Goal: Information Seeking & Learning: Check status

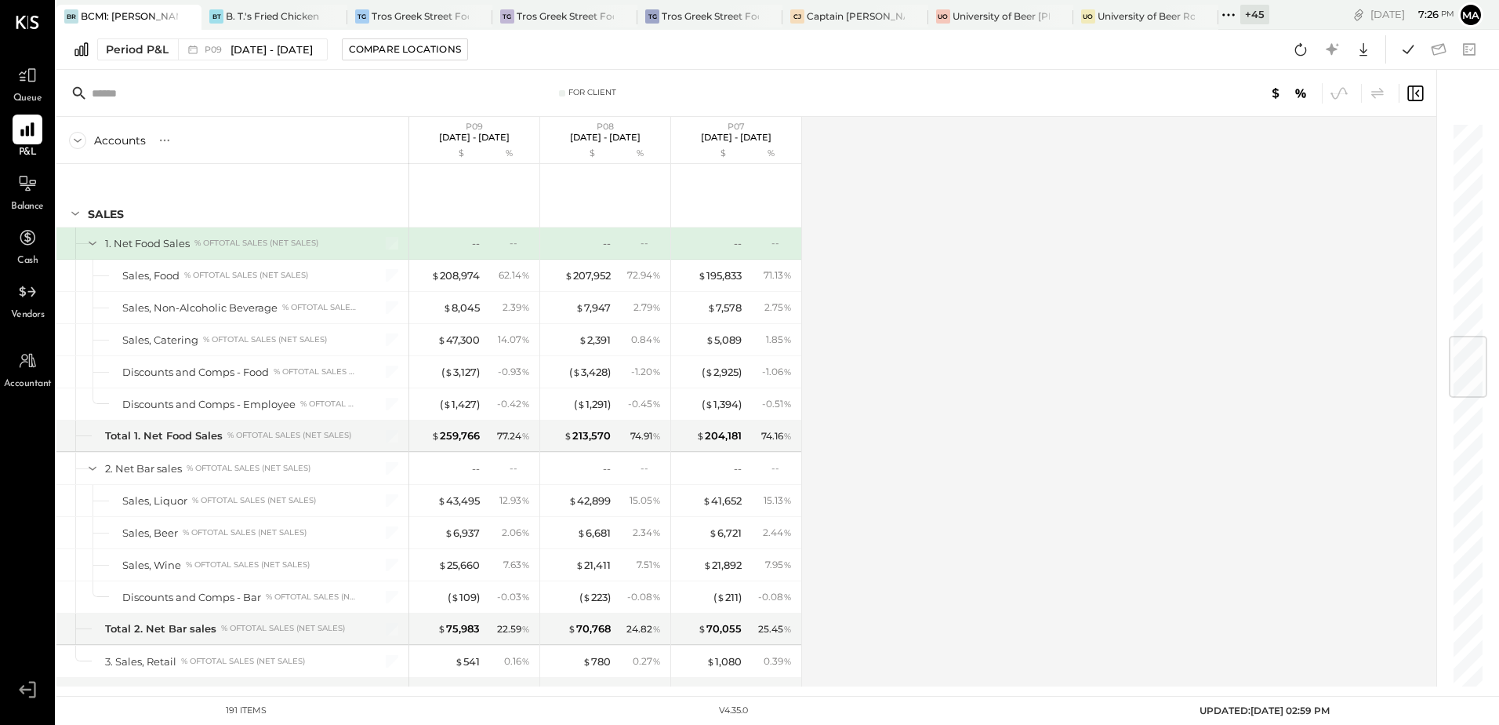
scroll to position [1804, 0]
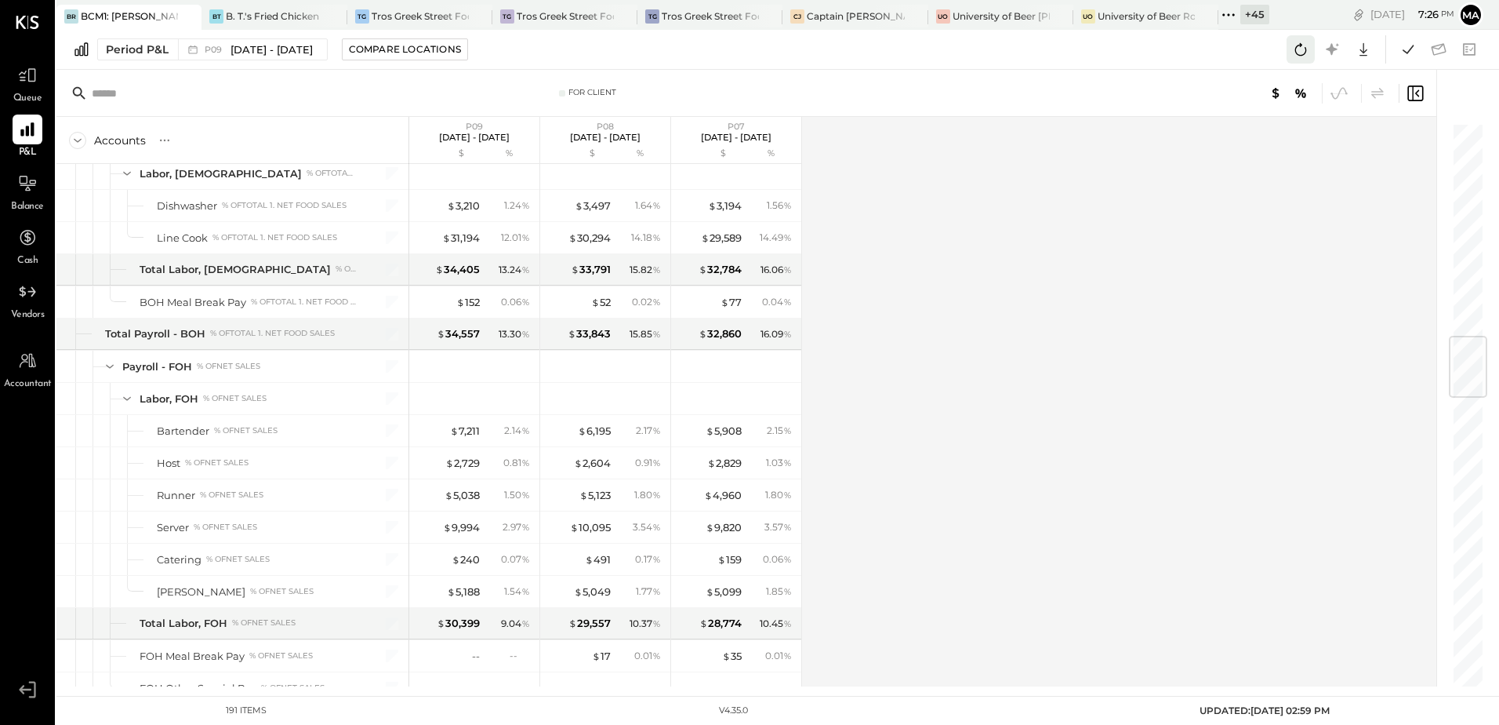
click at [1299, 58] on icon at bounding box center [1301, 49] width 20 height 20
click at [1412, 53] on icon at bounding box center [1408, 49] width 20 height 20
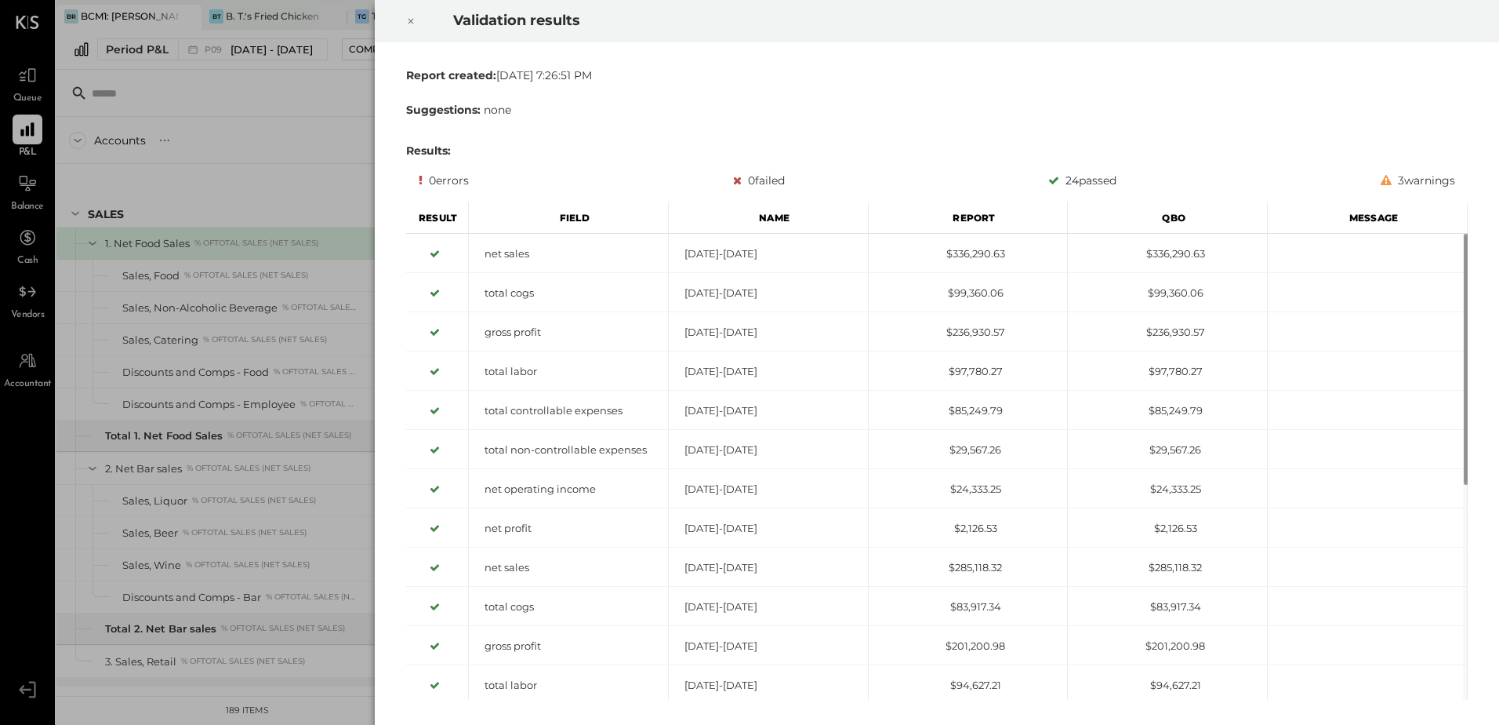
click at [416, 20] on div at bounding box center [411, 21] width 35 height 44
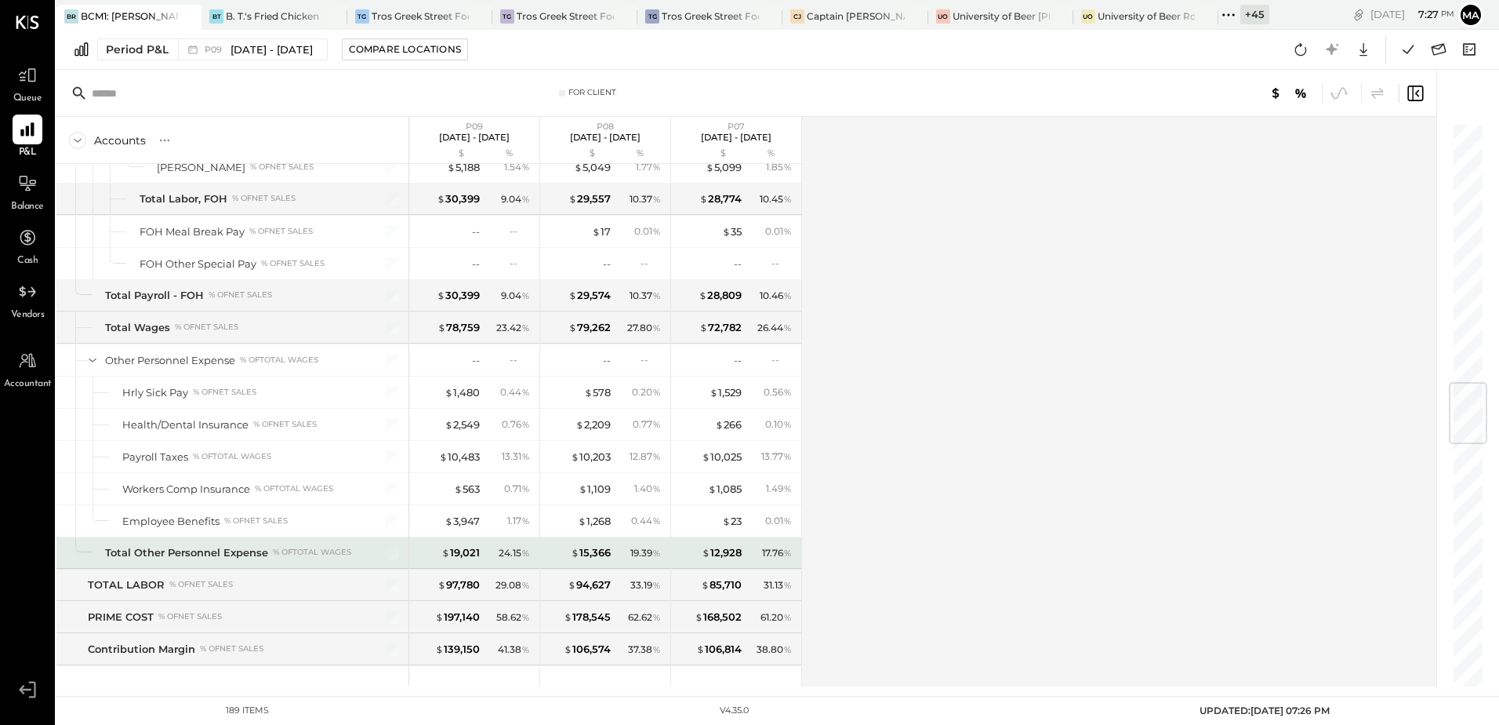
scroll to position [2431, 0]
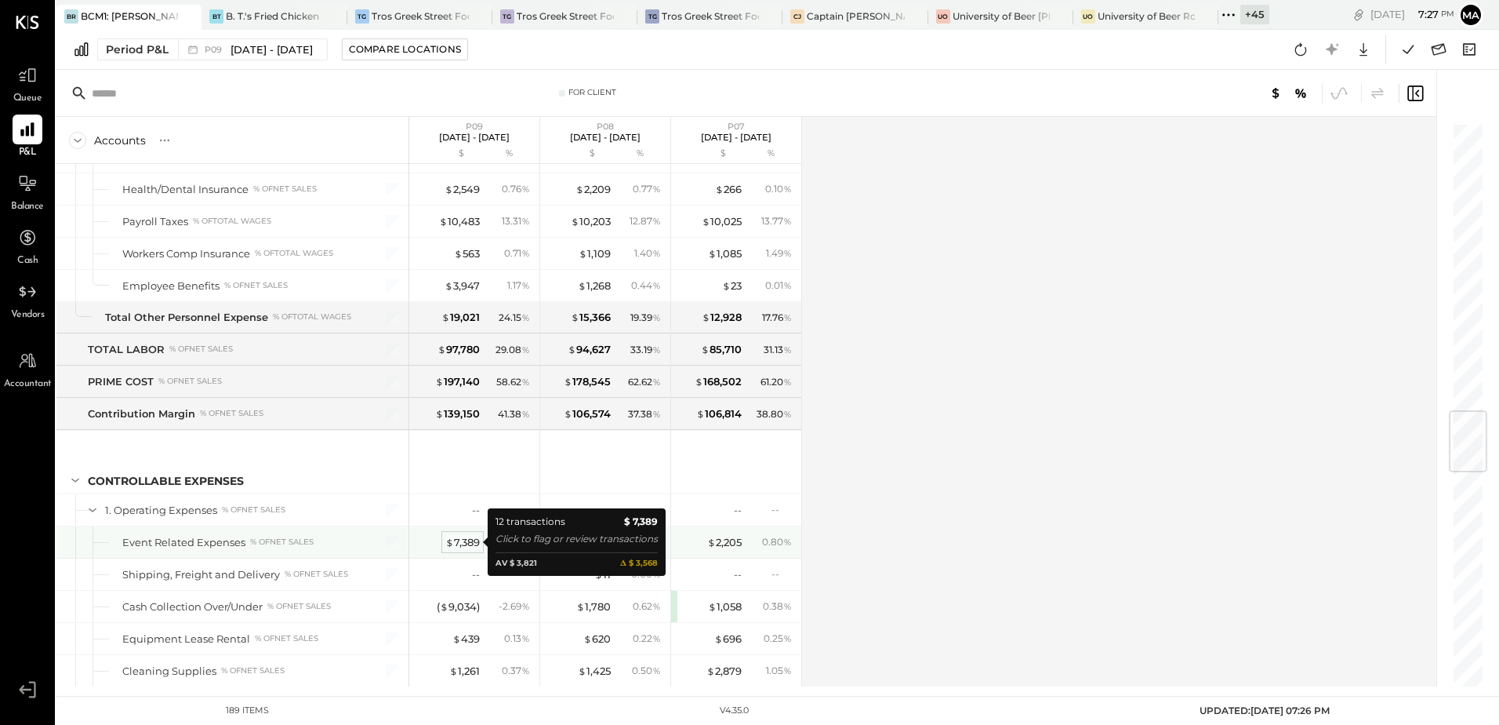
click at [467, 542] on div "$ 7,389" at bounding box center [462, 542] width 35 height 15
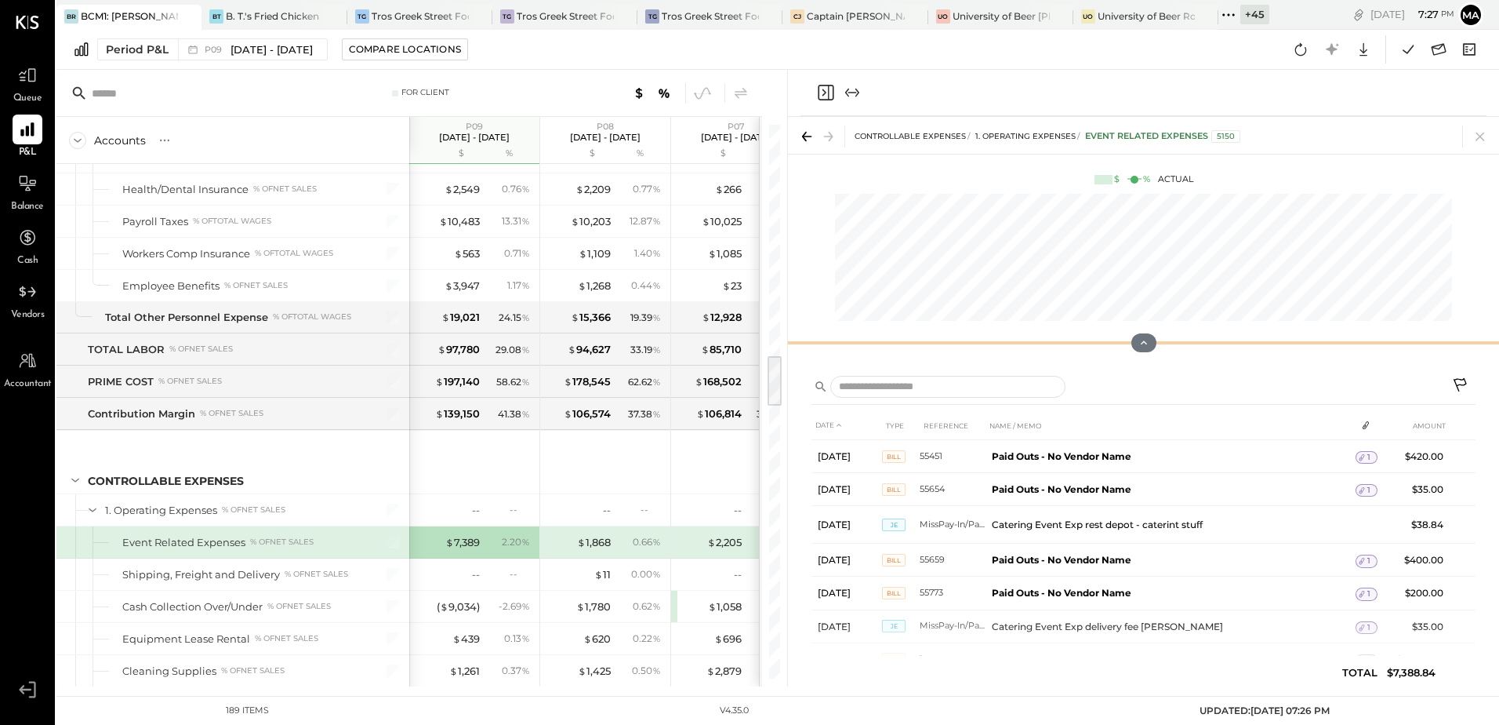
click at [1401, 341] on div at bounding box center [1143, 342] width 711 height 31
click at [1475, 133] on icon at bounding box center [1480, 136] width 22 height 22
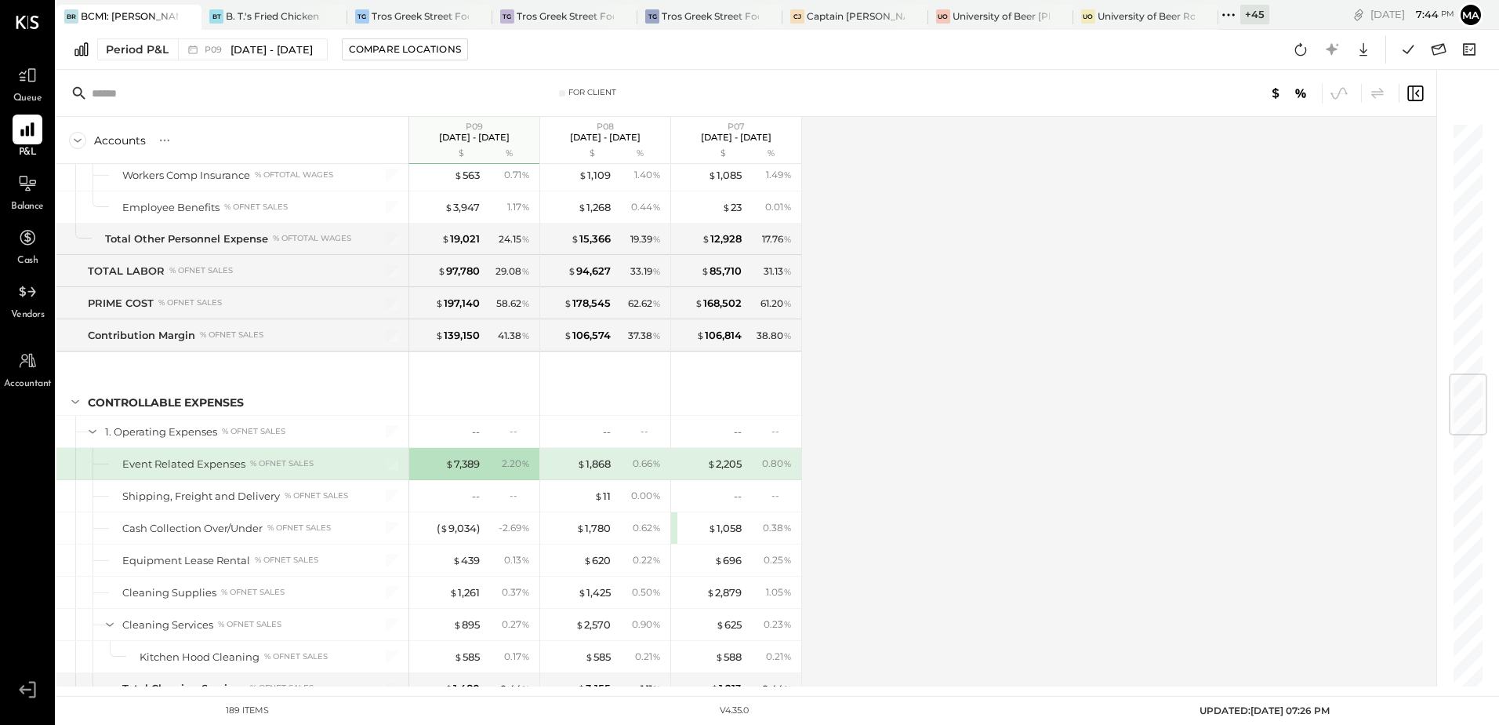
scroll to position [2117, 0]
